Goal: Transaction & Acquisition: Purchase product/service

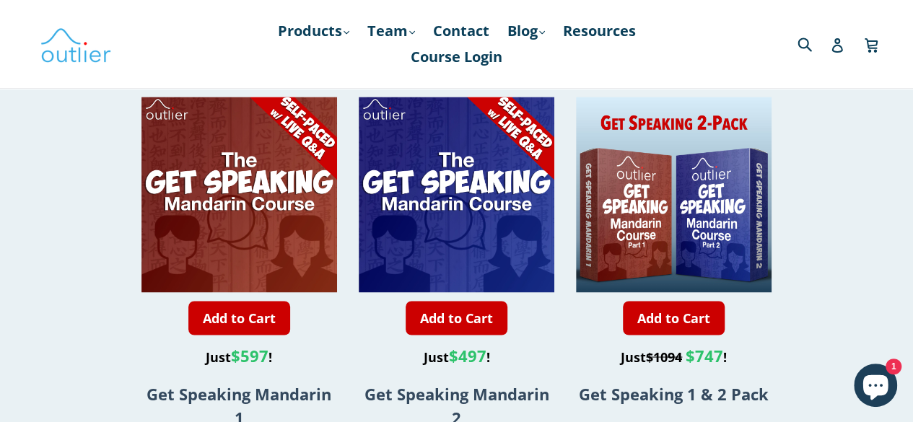
scroll to position [1109, 0]
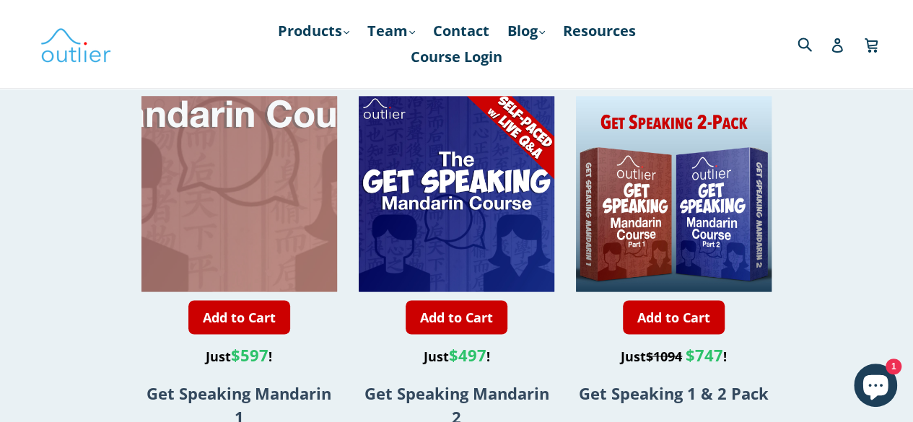
click at [237, 217] on div at bounding box center [240, 95] width 391 height 391
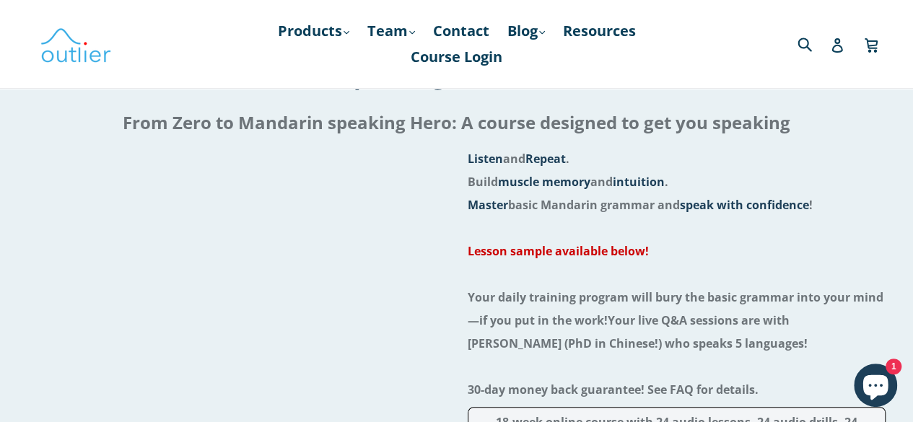
scroll to position [99, 0]
click at [208, 411] on div at bounding box center [236, 426] width 419 height 558
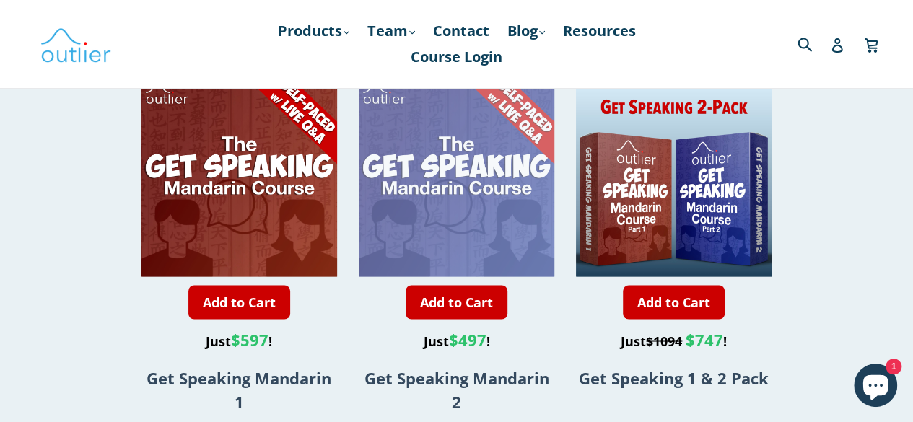
scroll to position [1109, 0]
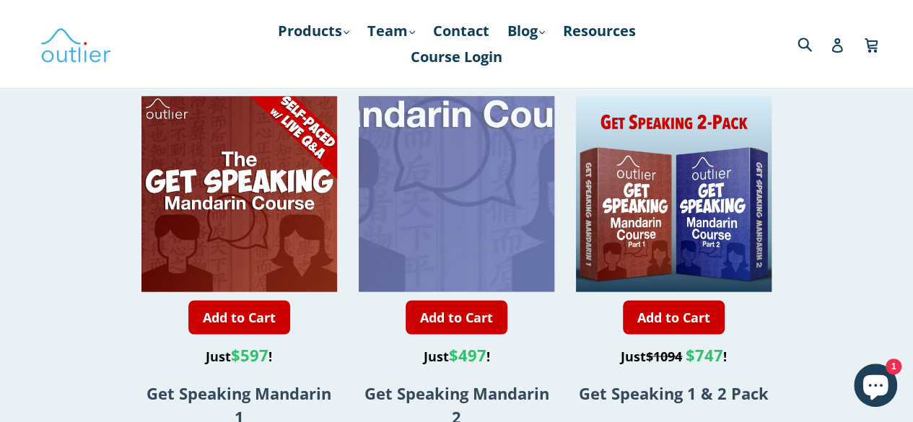
click at [455, 204] on div at bounding box center [458, 95] width 391 height 391
